Goal: Task Accomplishment & Management: Manage account settings

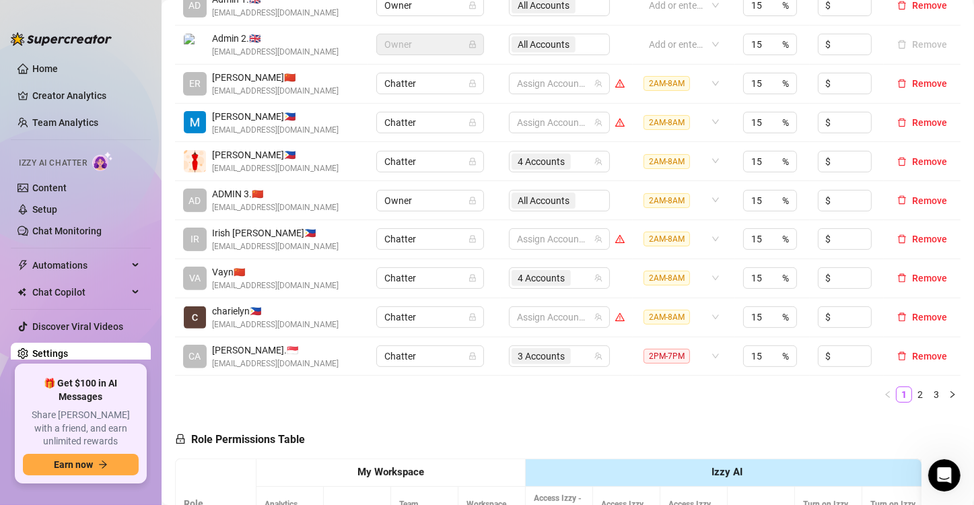
scroll to position [403, 0]
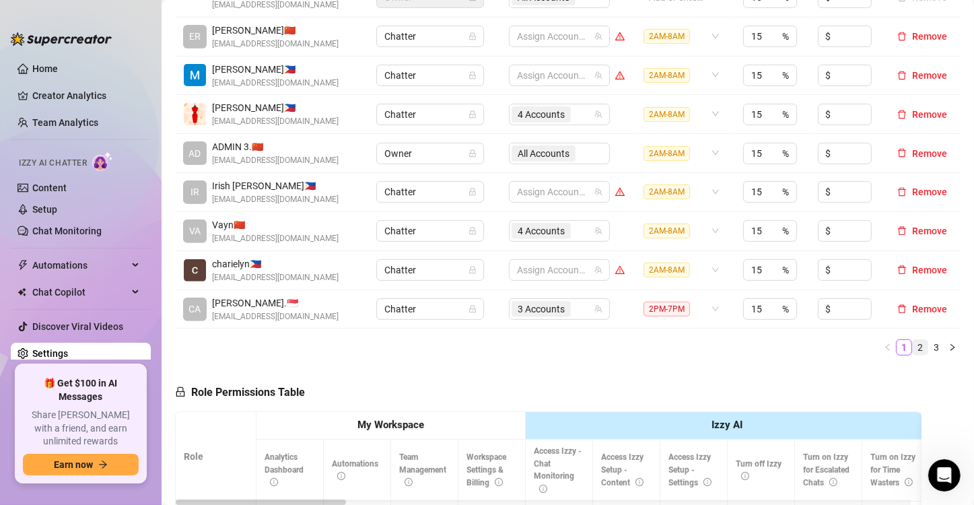
click at [913, 342] on link "2" at bounding box center [920, 347] width 15 height 15
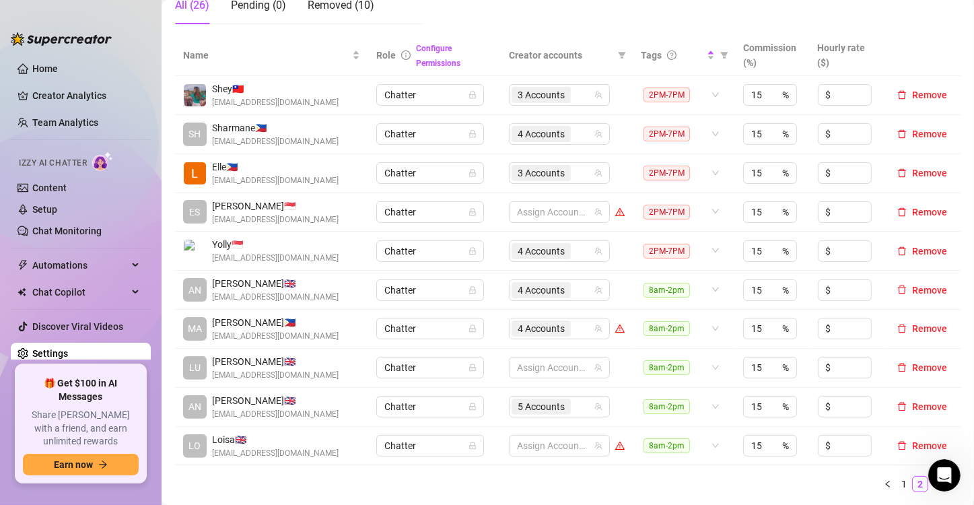
scroll to position [336, 0]
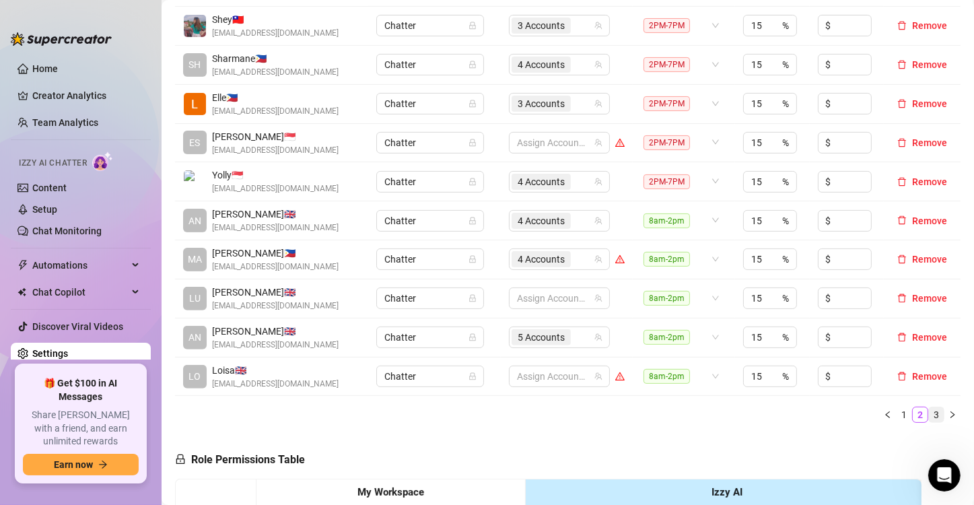
click at [929, 407] on link "3" at bounding box center [936, 414] width 15 height 15
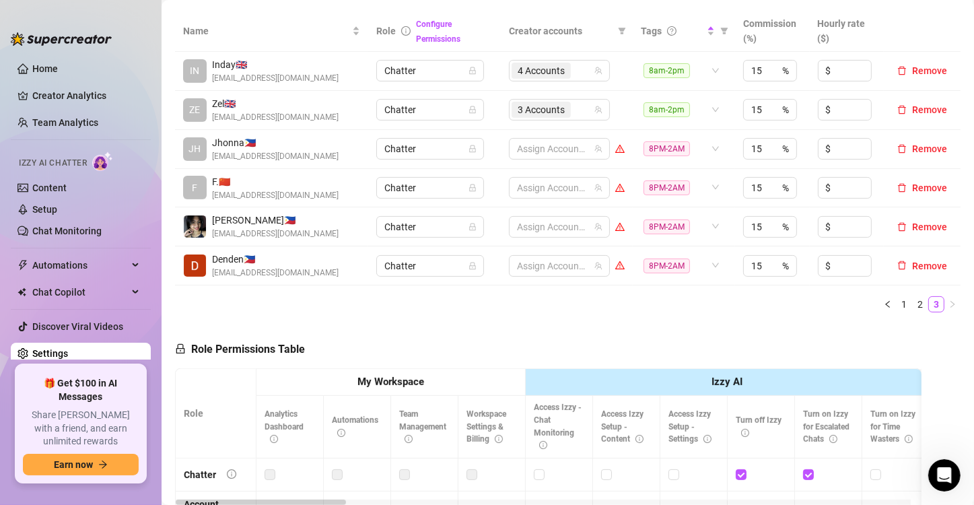
scroll to position [269, 0]
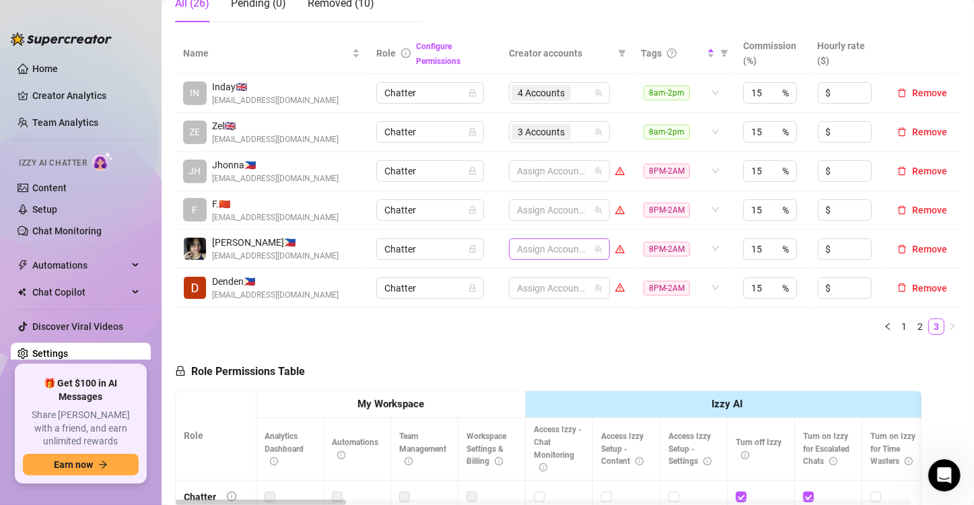
click at [520, 253] on div at bounding box center [552, 249] width 81 height 19
type input "jade"
click at [532, 296] on span "Select tree node" at bounding box center [530, 294] width 11 height 11
click at [575, 245] on div "1 Accounts" at bounding box center [552, 249] width 81 height 19
type input "valen"
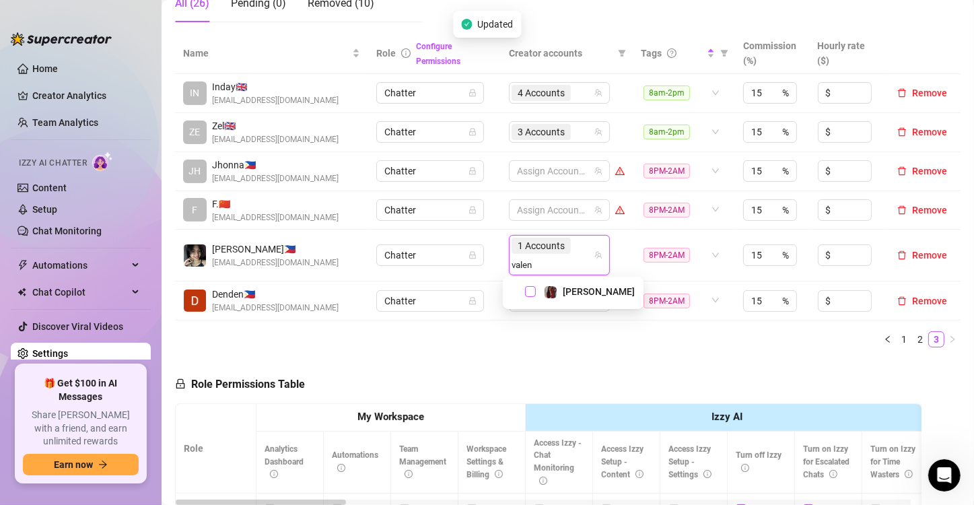
click at [529, 287] on span "Select tree node" at bounding box center [530, 291] width 11 height 11
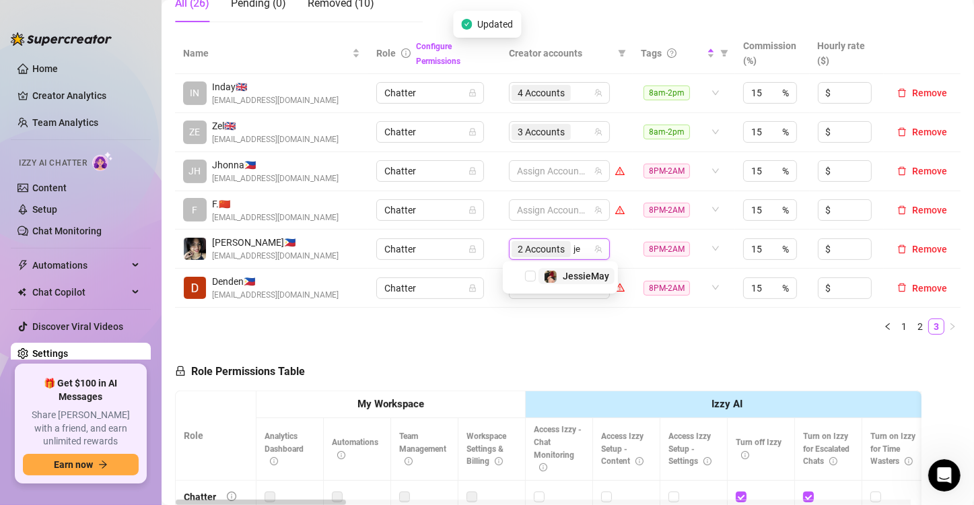
type input "jes"
click at [527, 276] on span "Select tree node" at bounding box center [530, 276] width 11 height 11
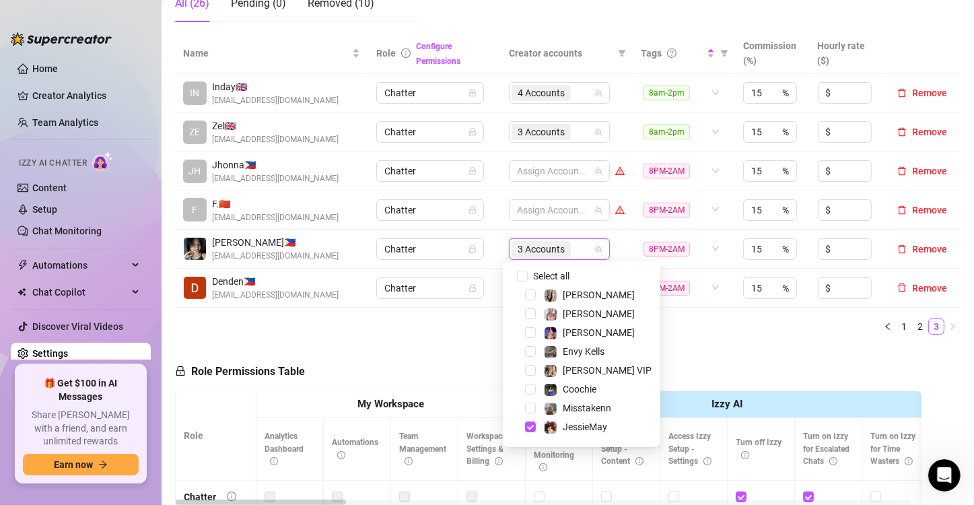
click at [486, 320] on ul "1 2 3" at bounding box center [568, 326] width 786 height 16
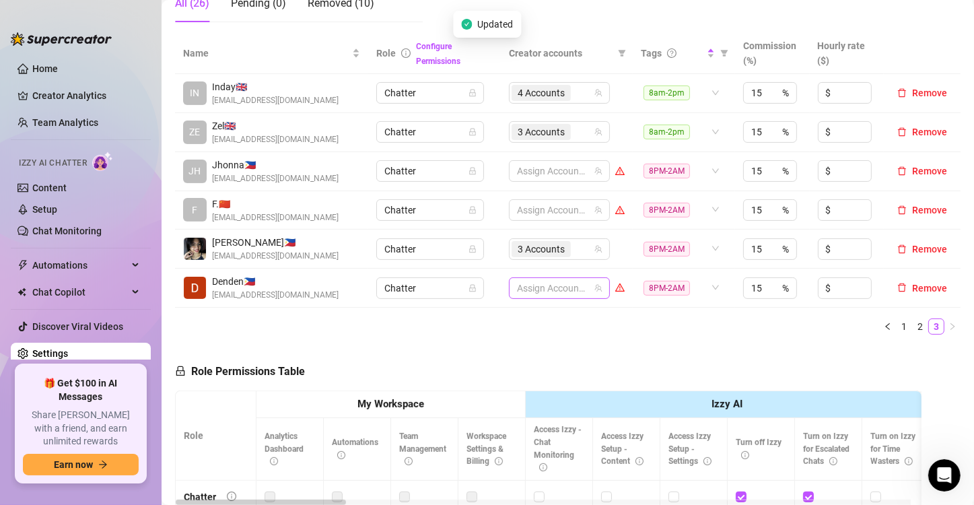
click at [560, 285] on div at bounding box center [552, 288] width 81 height 19
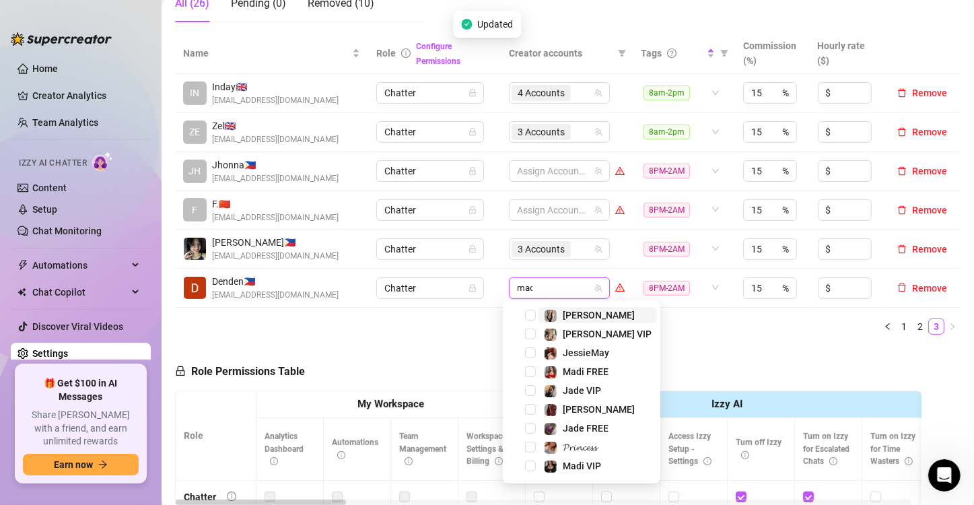
type input "madi"
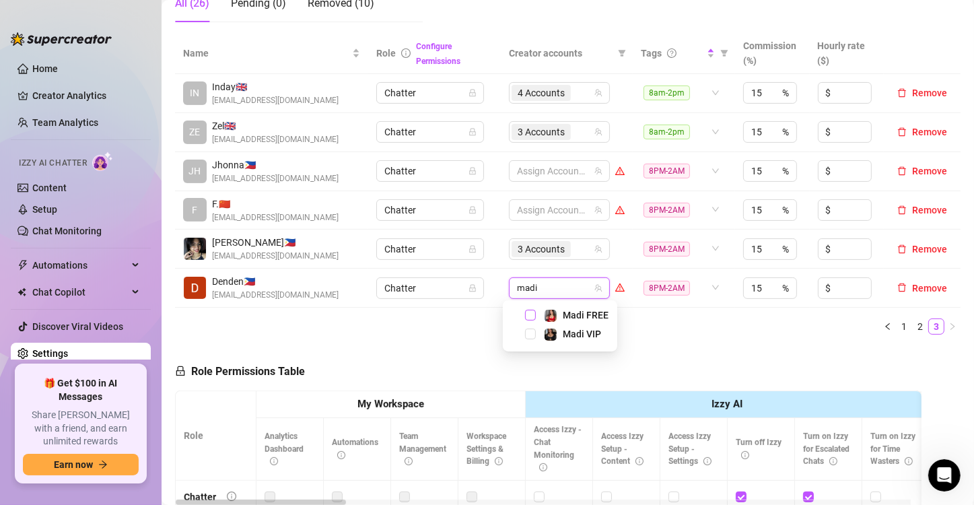
click at [530, 314] on span "Select tree node" at bounding box center [530, 315] width 11 height 11
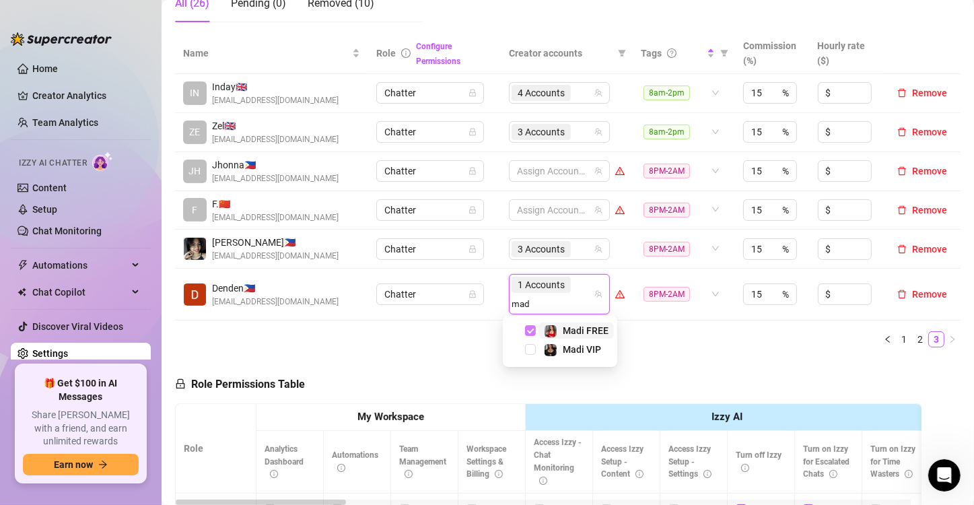
type input "madi"
click at [530, 347] on span "Select tree node" at bounding box center [530, 349] width 11 height 11
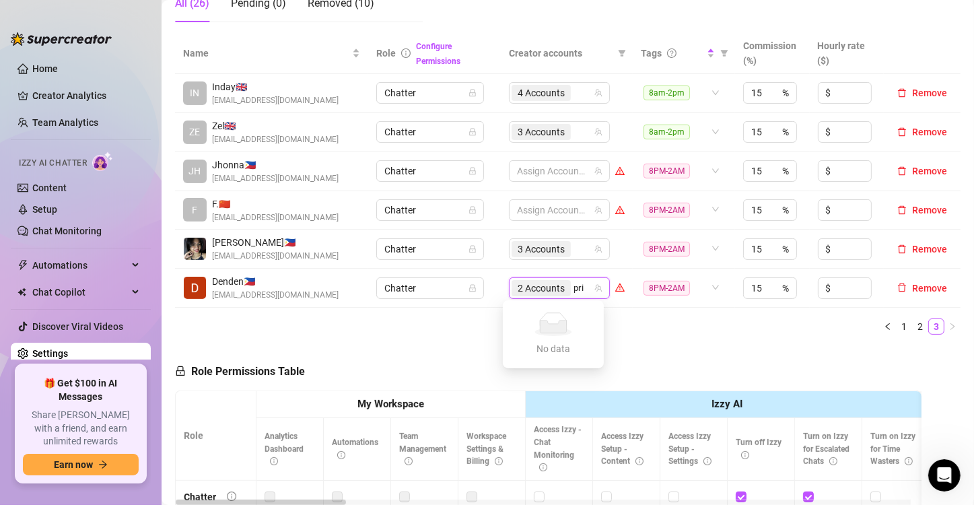
type input "prin"
click at [624, 329] on ul "1 2 3" at bounding box center [568, 326] width 786 height 16
click at [574, 284] on input "search" at bounding box center [575, 288] width 3 height 16
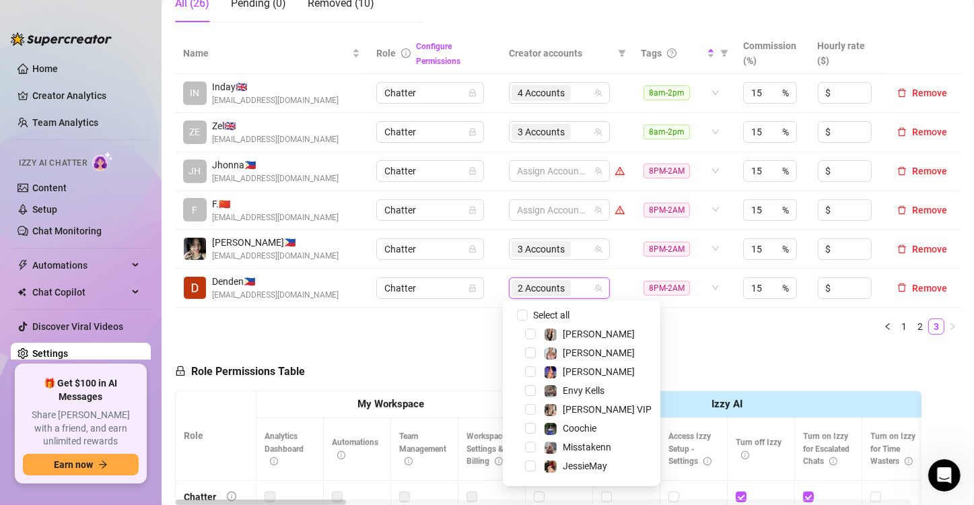
scroll to position [167, 0]
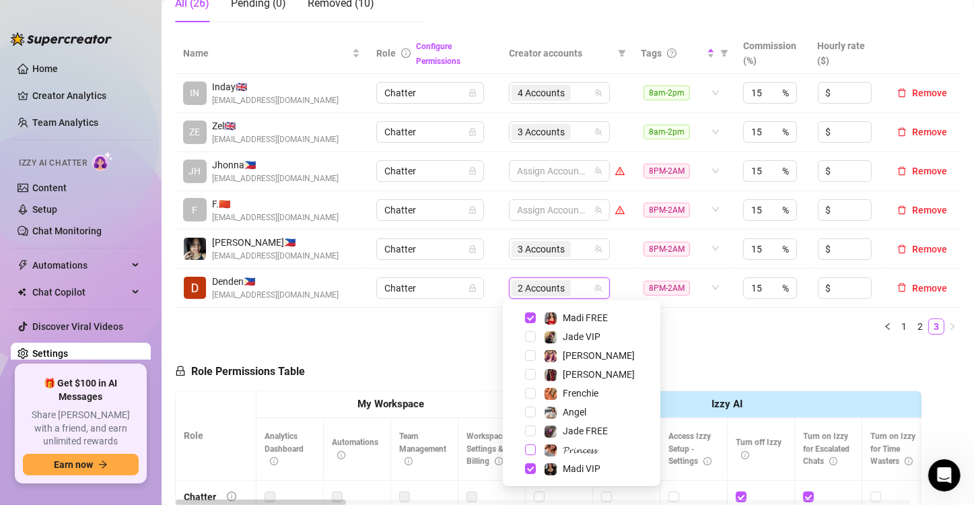
click at [528, 449] on span "Select tree node" at bounding box center [530, 449] width 11 height 11
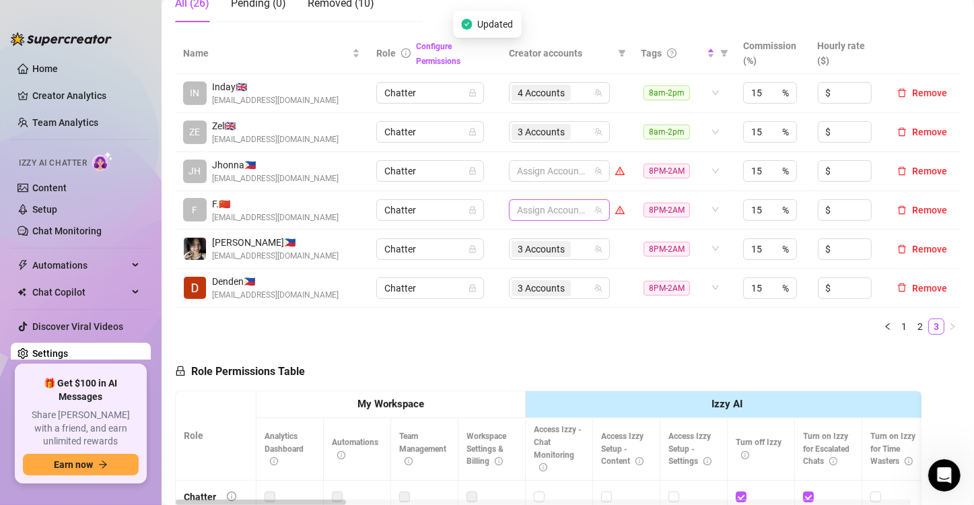
click at [545, 213] on div at bounding box center [552, 210] width 81 height 19
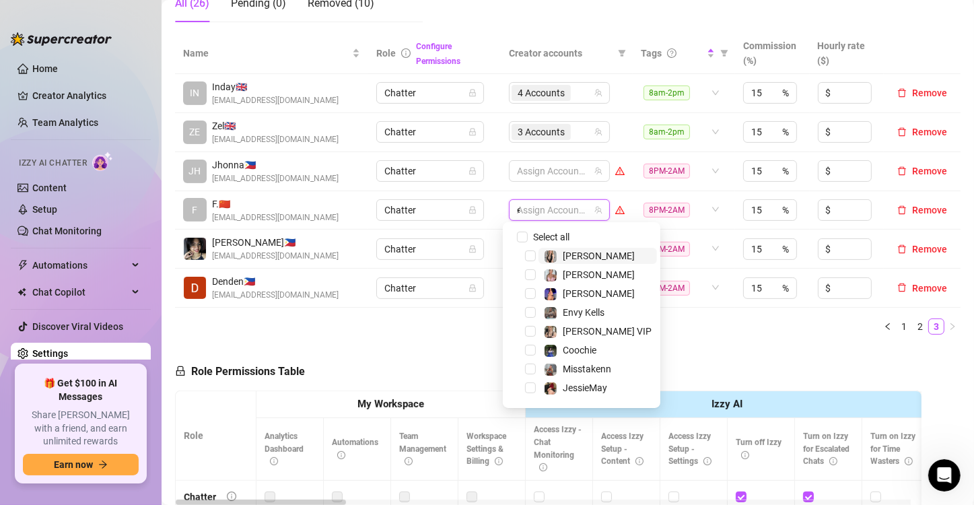
type input "envy"
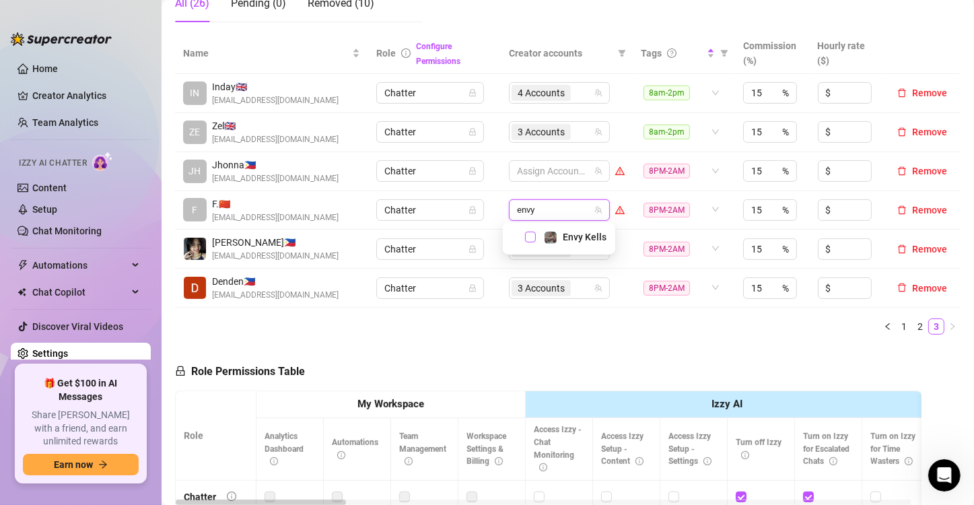
click at [531, 234] on span "Select tree node" at bounding box center [530, 237] width 11 height 11
type input "phoe"
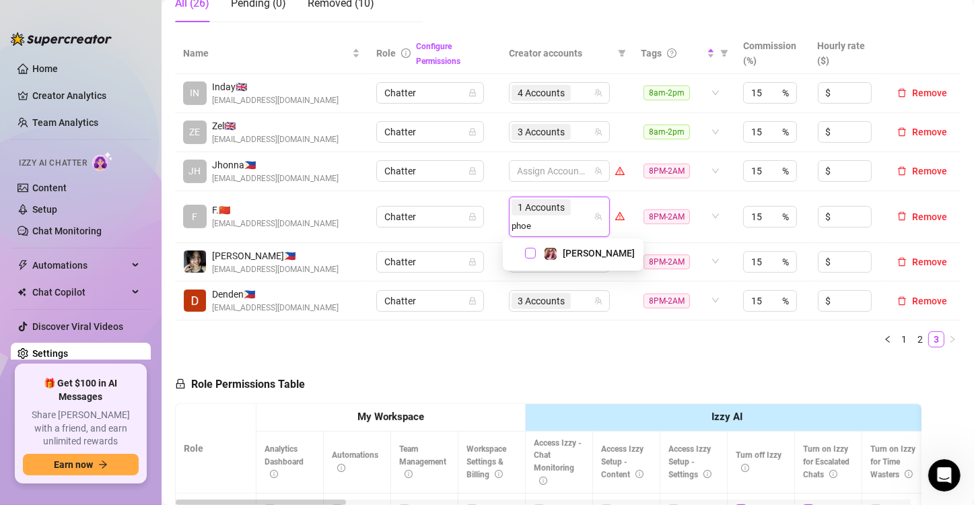
click at [532, 248] on span "Select tree node" at bounding box center [530, 253] width 11 height 11
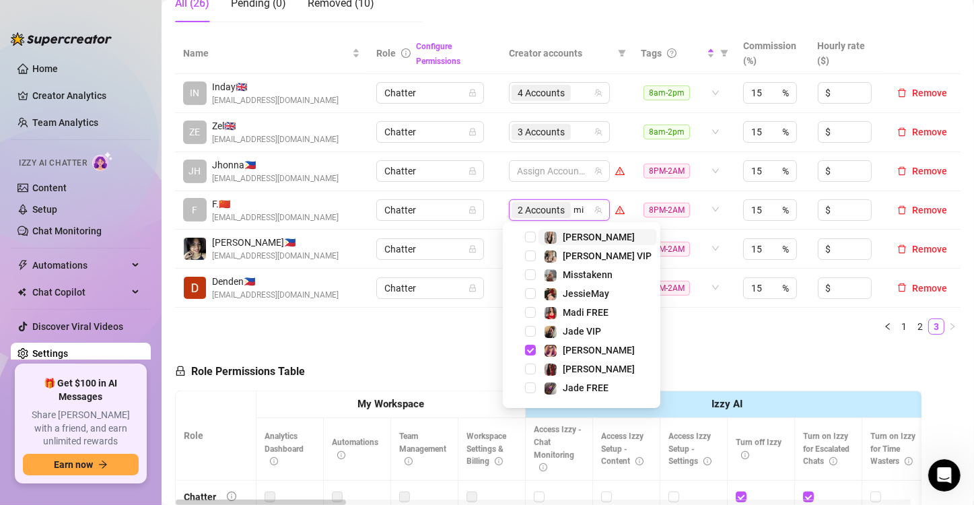
type input "mis"
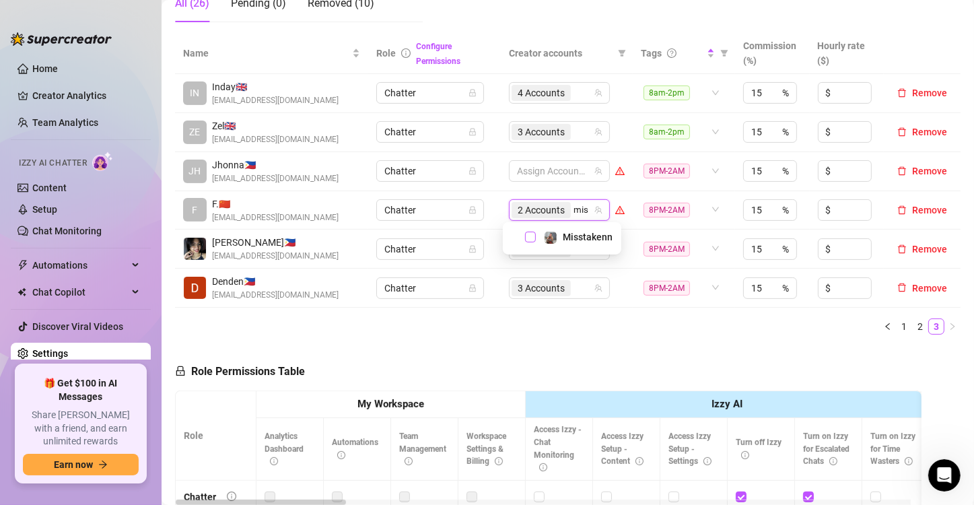
click at [530, 238] on span "Select tree node" at bounding box center [530, 237] width 11 height 11
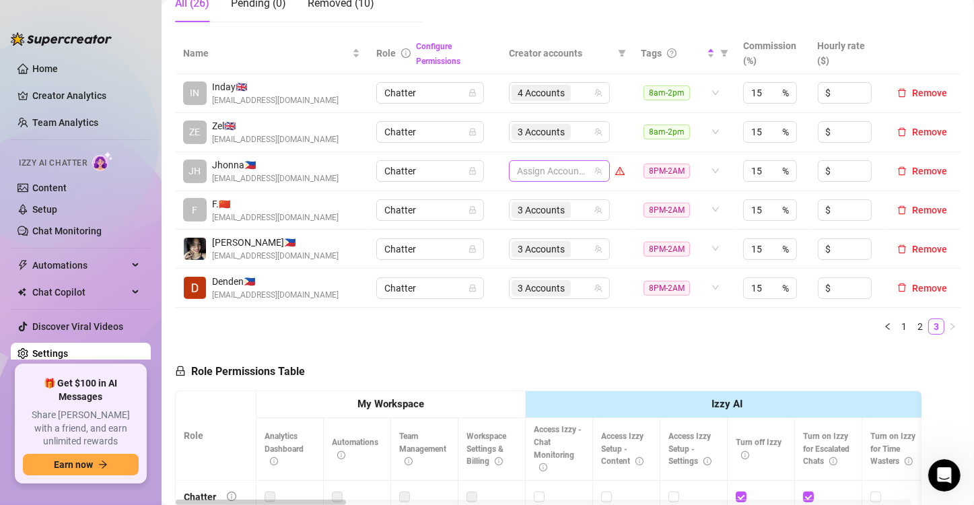
click at [549, 168] on div at bounding box center [552, 171] width 81 height 19
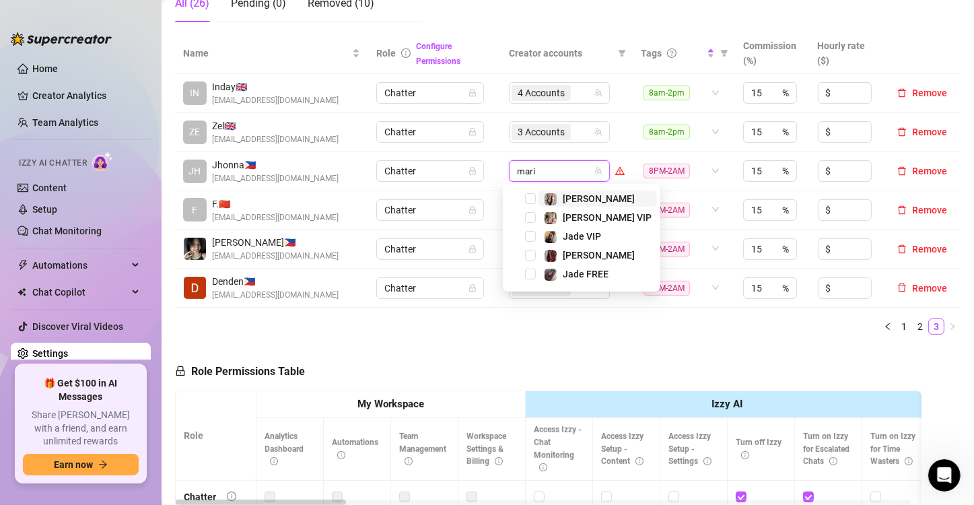
type input "[PERSON_NAME]"
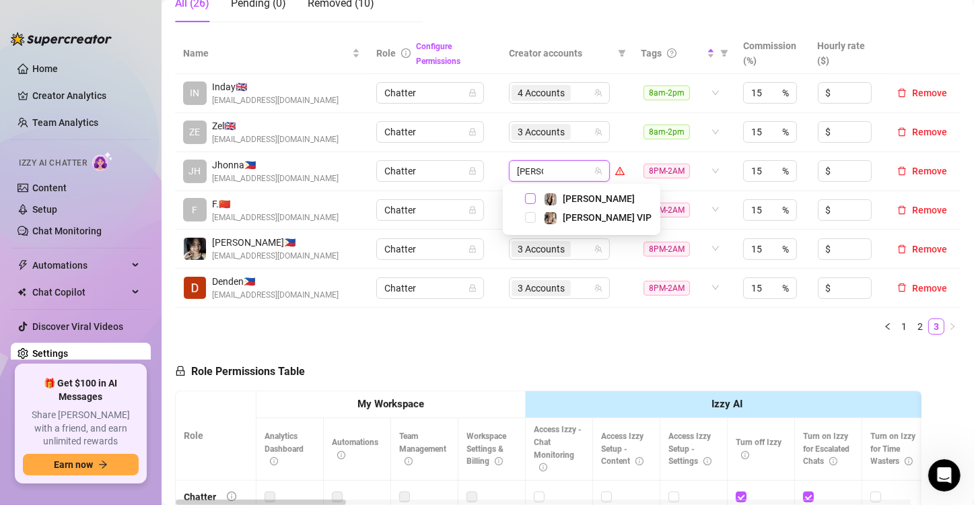
click at [530, 197] on span "Select tree node" at bounding box center [530, 198] width 11 height 11
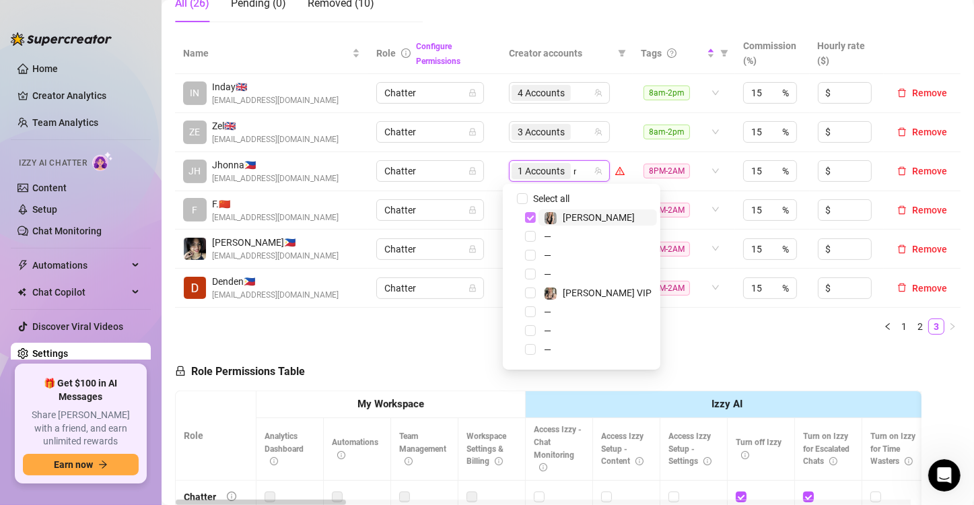
type input "[PERSON_NAME]"
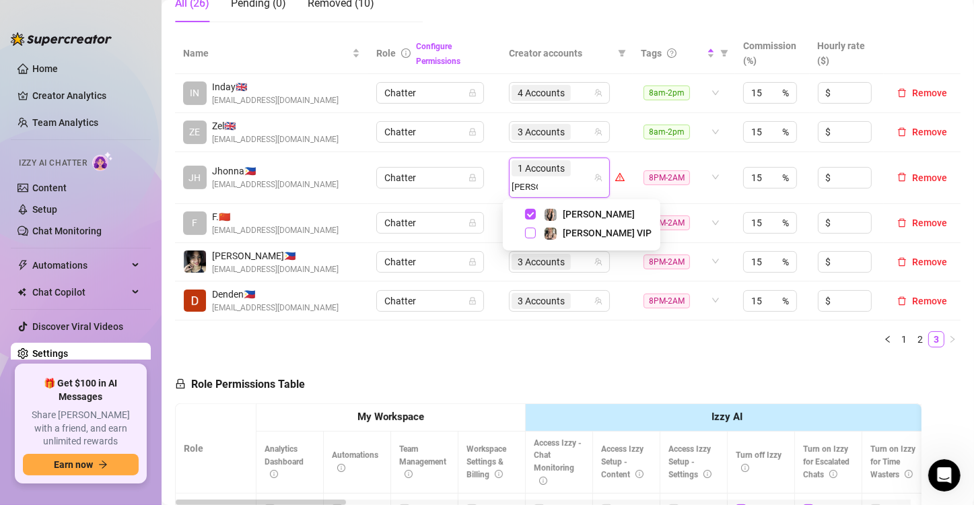
click at [527, 228] on span "Select tree node" at bounding box center [530, 233] width 11 height 11
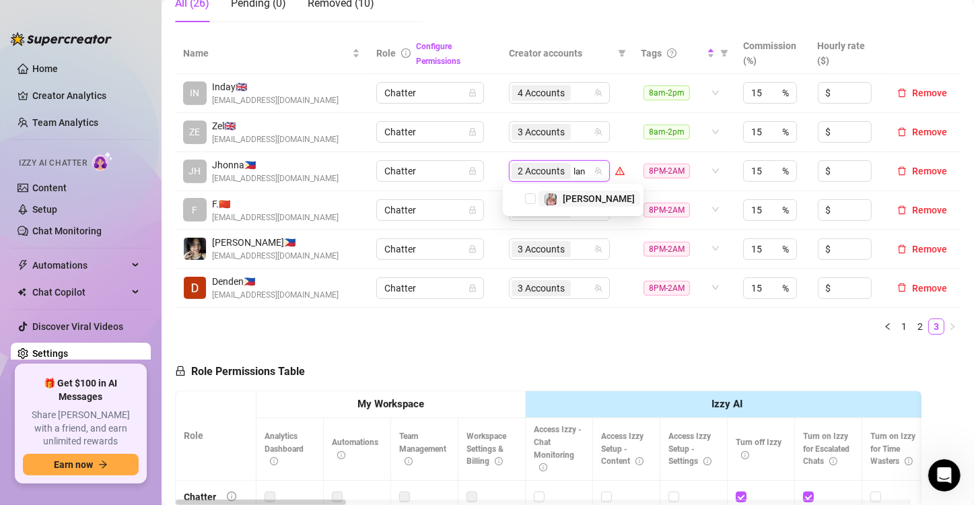
type input "[PERSON_NAME]"
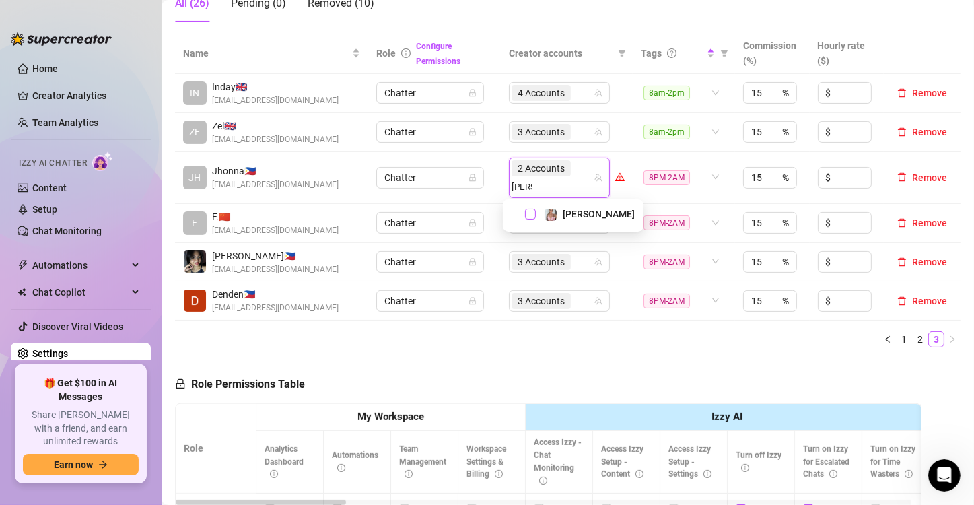
click at [531, 215] on span "Select tree node" at bounding box center [530, 214] width 11 height 11
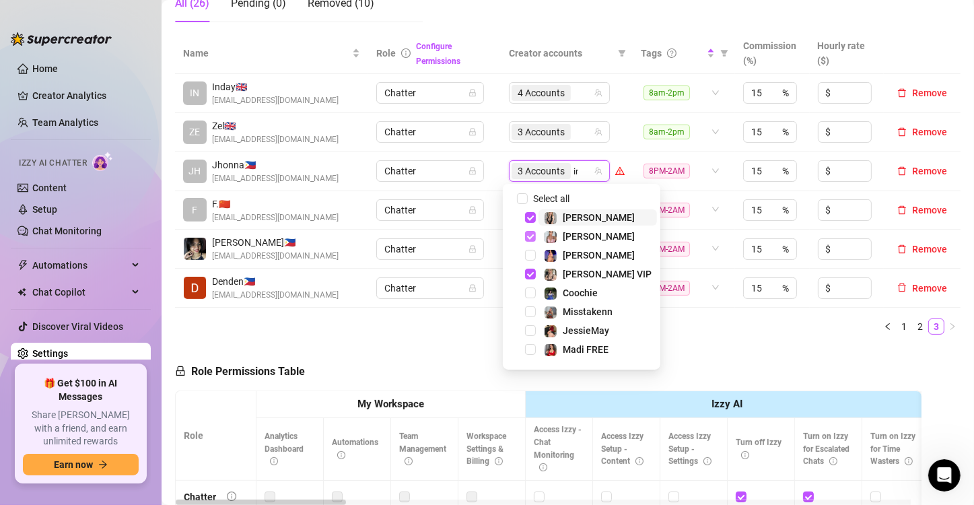
type input "ink"
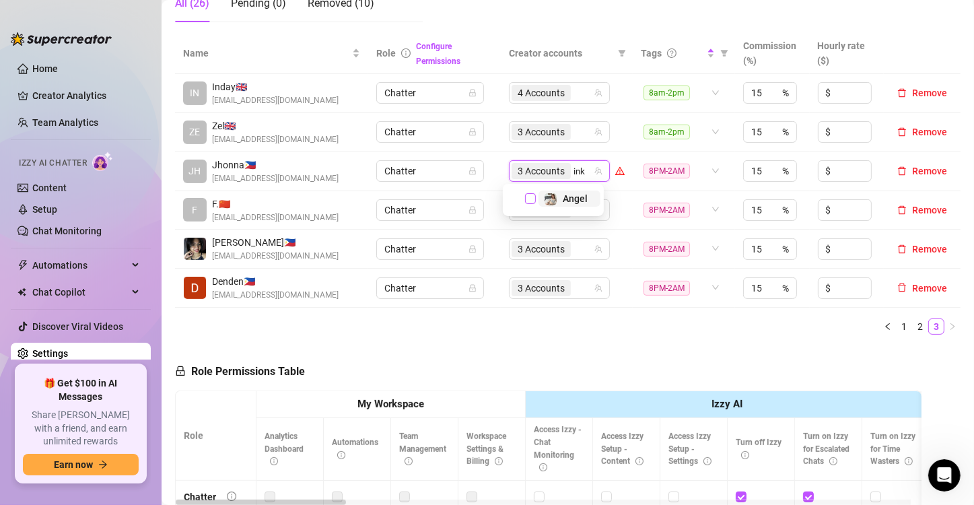
click at [528, 197] on span "Select tree node" at bounding box center [530, 198] width 11 height 11
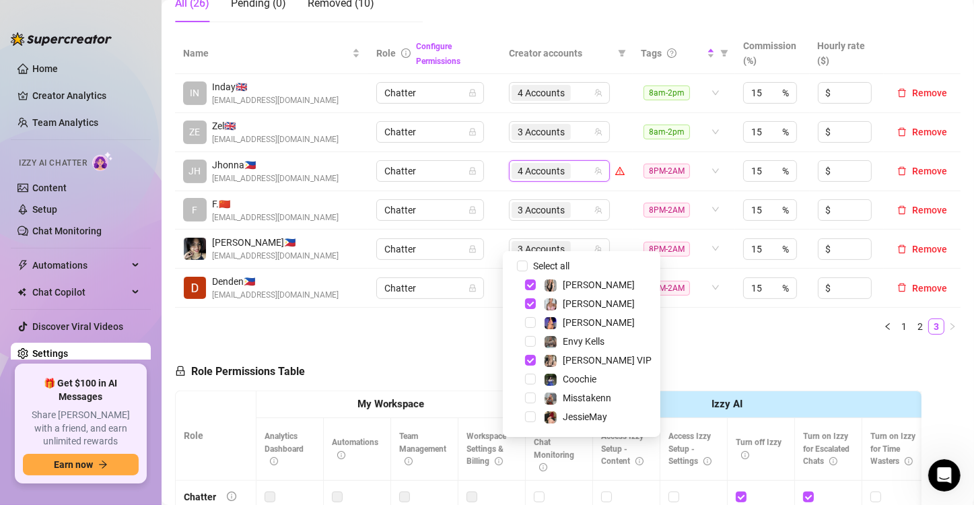
scroll to position [201, 0]
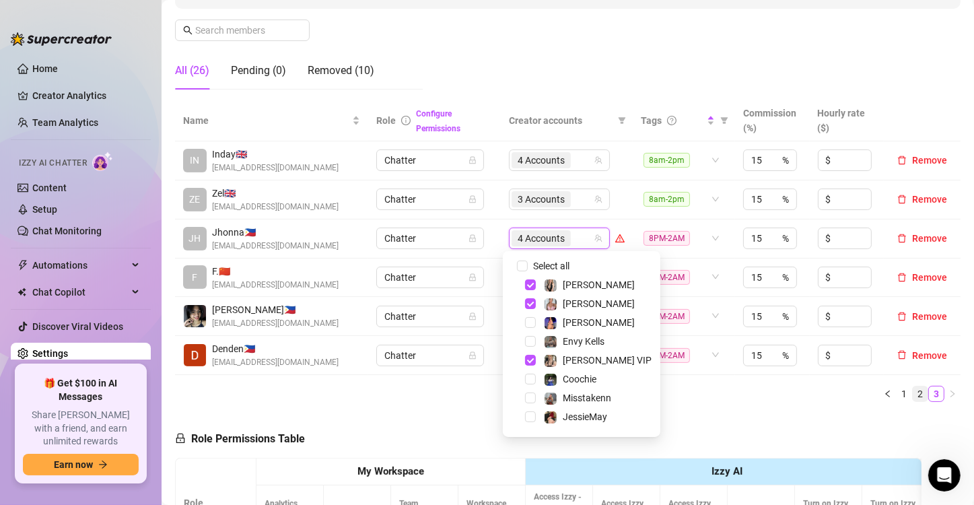
click at [913, 392] on link "2" at bounding box center [920, 393] width 15 height 15
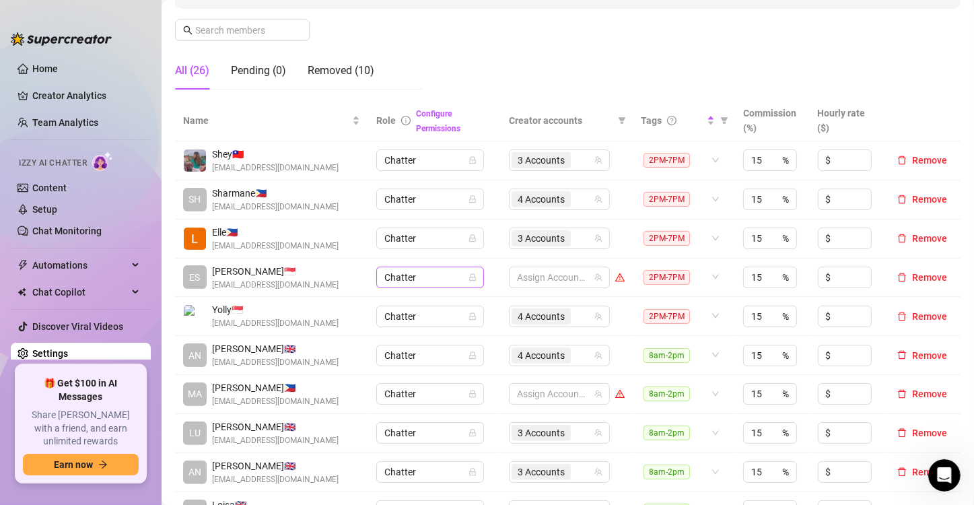
scroll to position [269, 0]
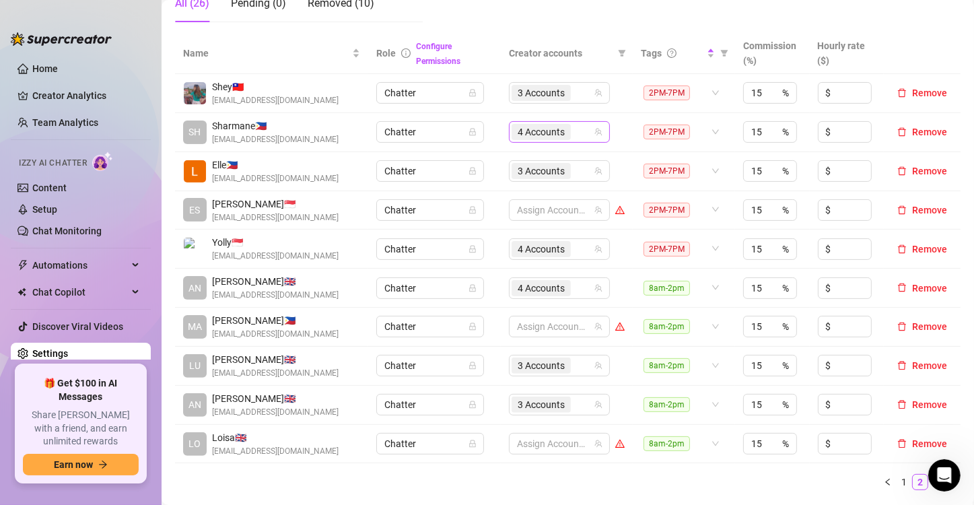
click at [530, 131] on span "4 Accounts" at bounding box center [541, 132] width 47 height 15
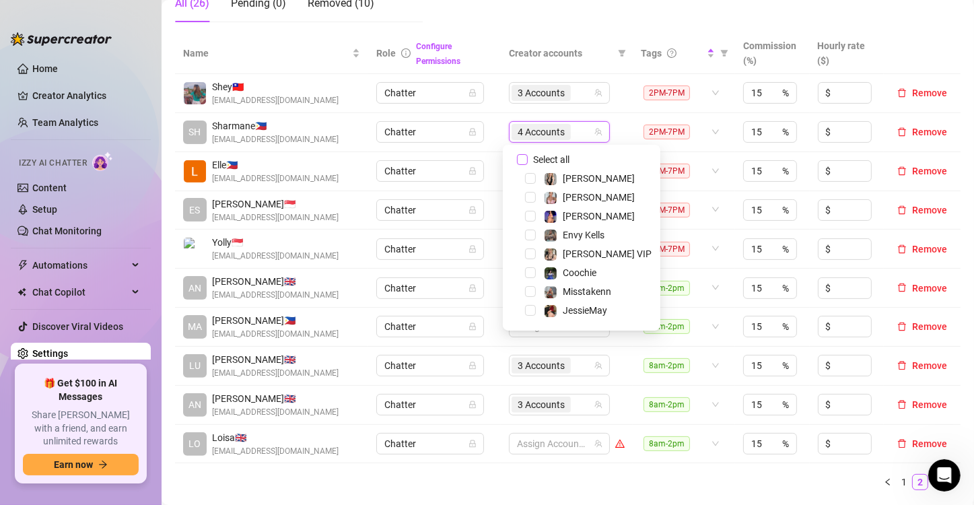
click at [524, 159] on input "Select all" at bounding box center [522, 159] width 11 height 11
checkbox input "false"
click at [545, 134] on div at bounding box center [552, 132] width 81 height 19
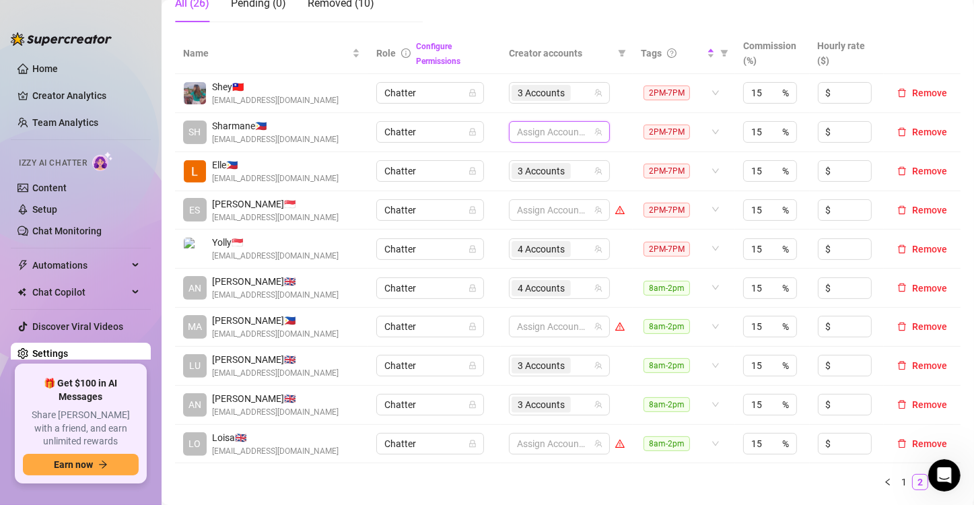
click at [545, 134] on div at bounding box center [552, 132] width 81 height 19
type input "chyn"
click at [530, 156] on span "Select tree node" at bounding box center [530, 159] width 11 height 11
type input "jade"
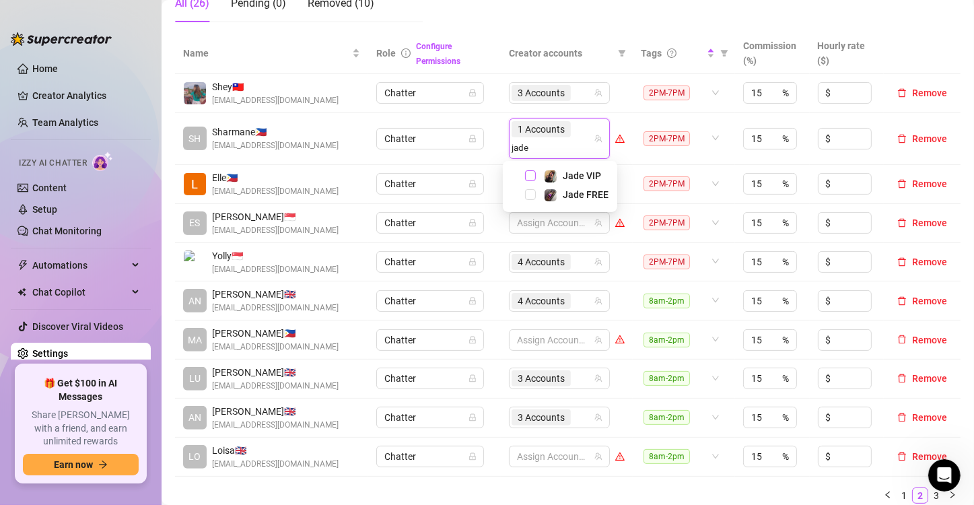
click at [531, 174] on span "Select tree node" at bounding box center [530, 175] width 11 height 11
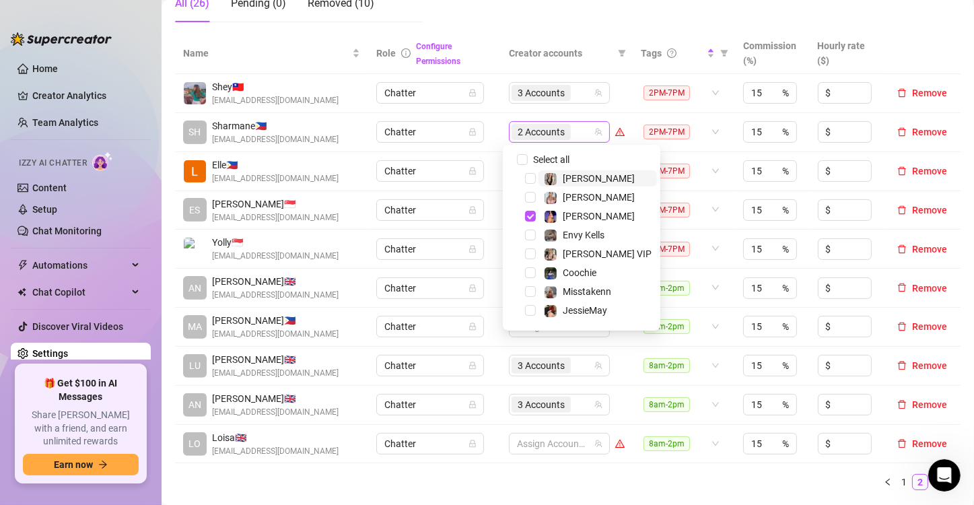
type input "o"
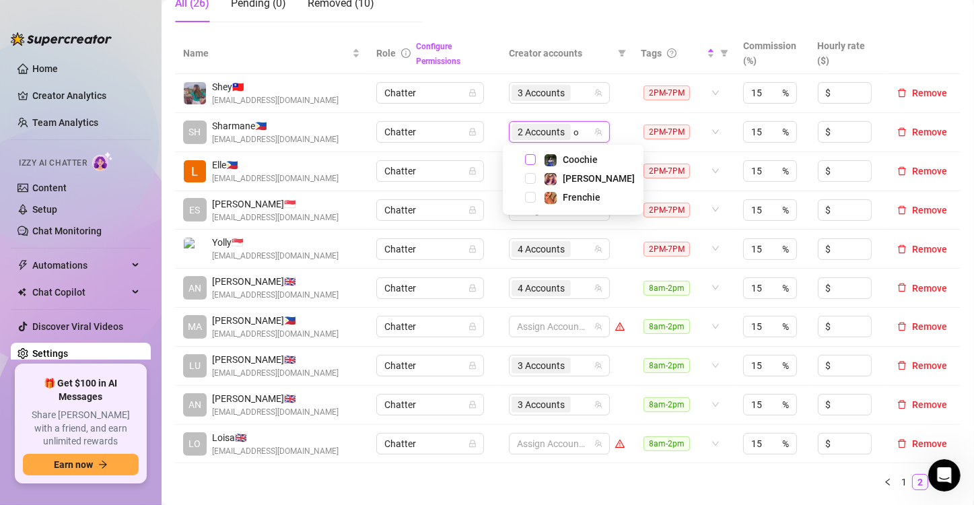
click at [527, 156] on span "Select tree node" at bounding box center [530, 159] width 11 height 11
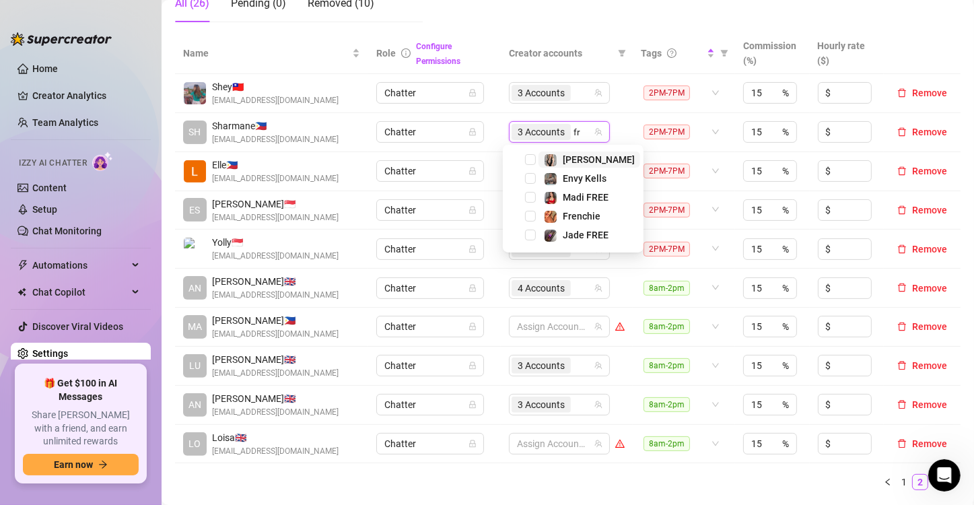
type input "fre"
click at [530, 215] on span "Select tree node" at bounding box center [530, 216] width 11 height 11
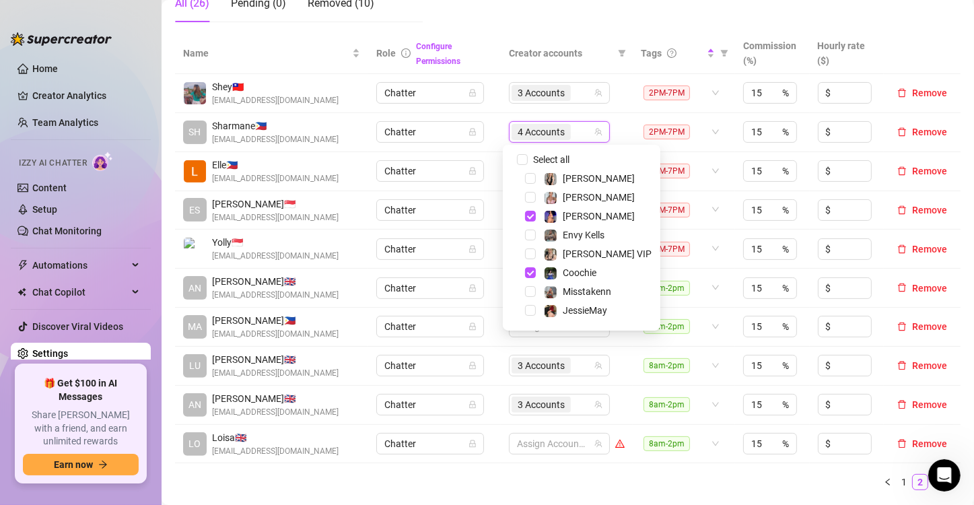
click at [635, 115] on td "2PM-7PM" at bounding box center [684, 132] width 102 height 39
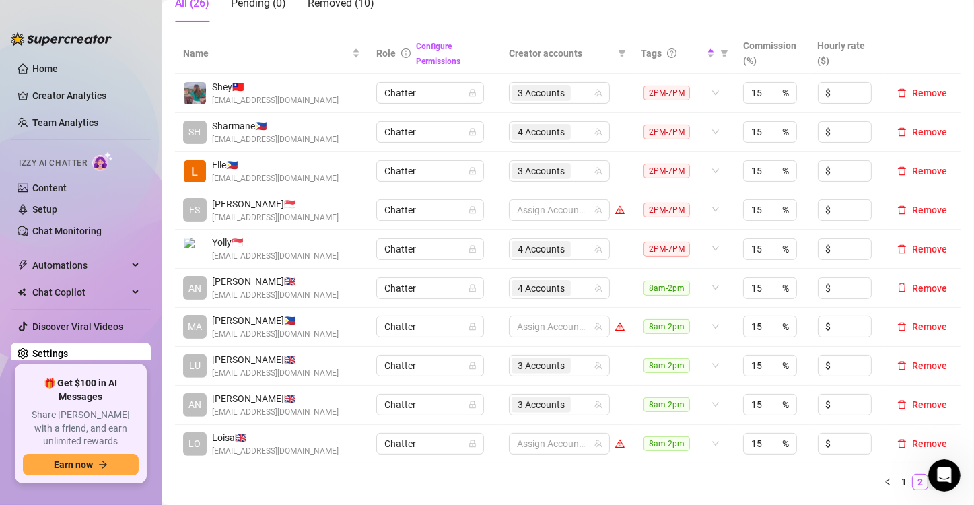
click at [929, 482] on link "3" at bounding box center [936, 482] width 15 height 15
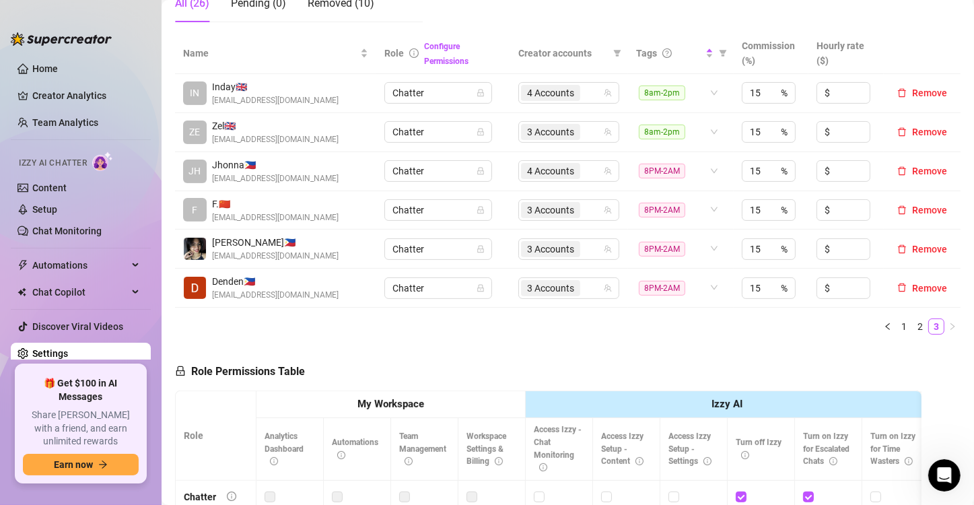
click at [540, 338] on div "Name Role Configure Permissions Creator accounts Tags Commission (%) Hourly rat…" at bounding box center [568, 189] width 786 height 312
